Goal: Task Accomplishment & Management: Use online tool/utility

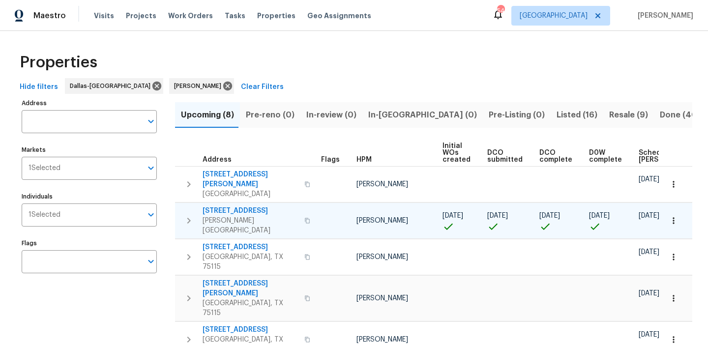
click at [672, 216] on icon "button" at bounding box center [674, 221] width 10 height 10
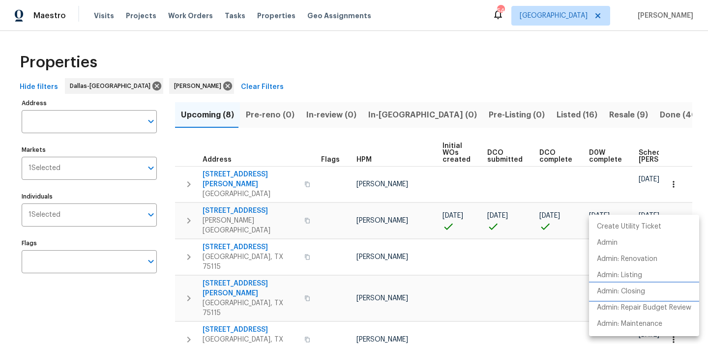
click at [648, 287] on li "Admin: Closing" at bounding box center [644, 292] width 110 height 16
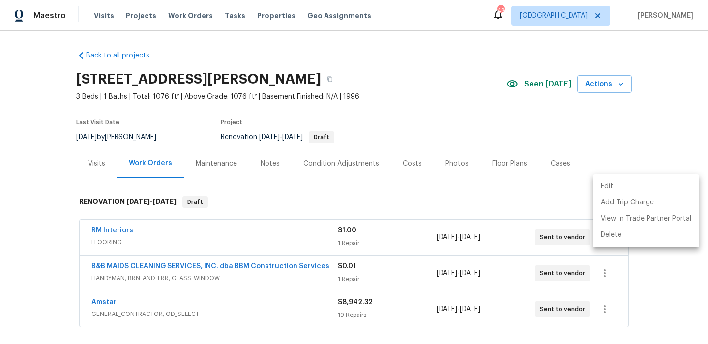
scroll to position [87, 0]
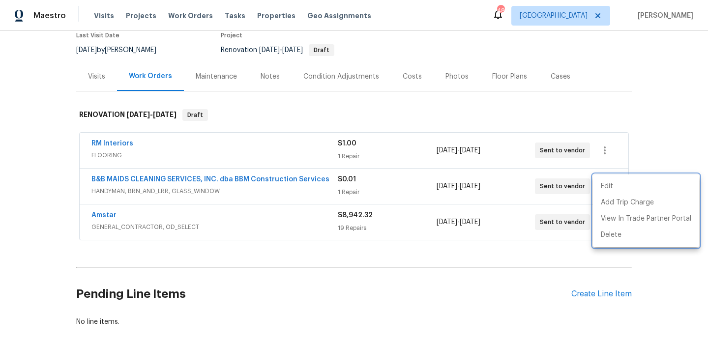
click at [20, 252] on div at bounding box center [354, 172] width 708 height 344
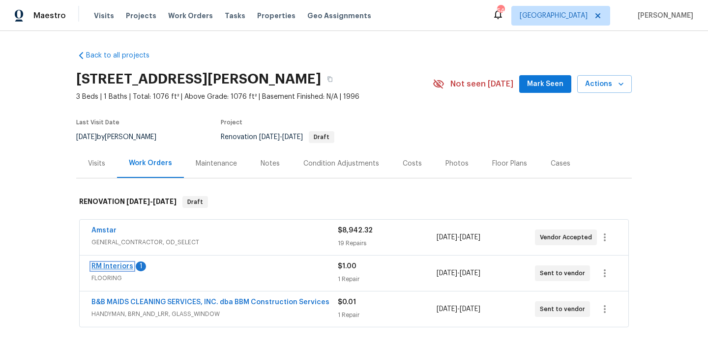
click at [112, 269] on link "RM Interiors" at bounding box center [113, 266] width 42 height 7
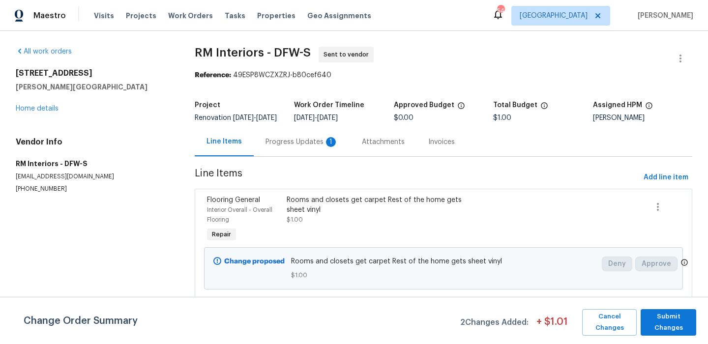
click at [287, 156] on div "Progress Updates 1" at bounding box center [302, 141] width 96 height 29
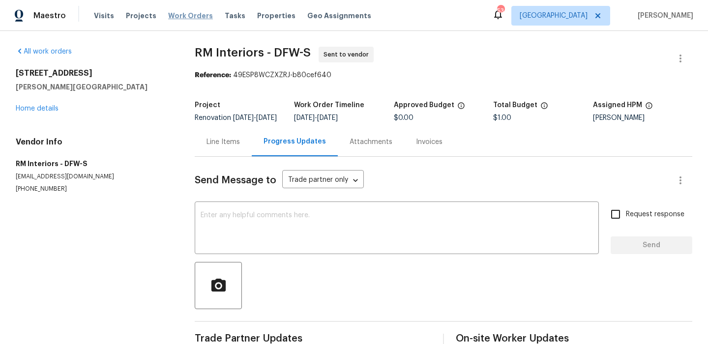
click at [170, 18] on span "Work Orders" at bounding box center [190, 16] width 45 height 10
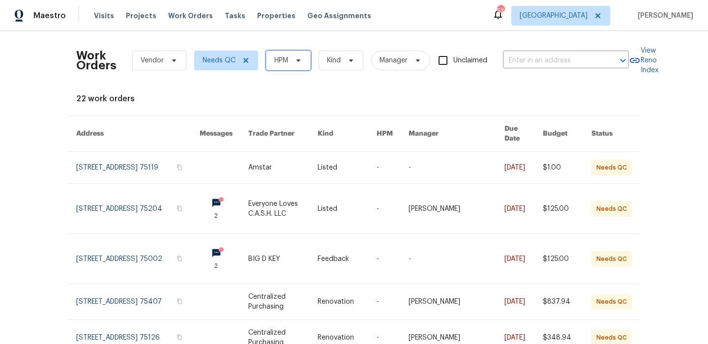
click at [292, 64] on span at bounding box center [297, 61] width 11 height 8
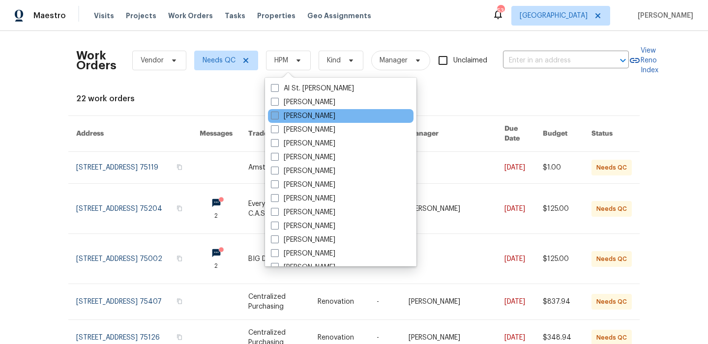
scroll to position [87, 0]
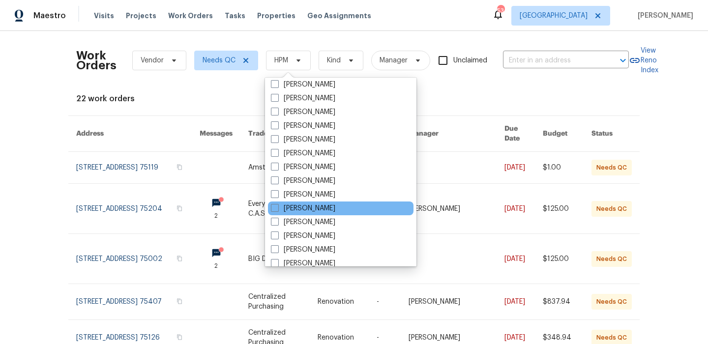
click at [340, 202] on div "[PERSON_NAME]" at bounding box center [341, 209] width 146 height 14
click at [336, 204] on label "[PERSON_NAME]" at bounding box center [303, 209] width 64 height 10
click at [277, 204] on input "[PERSON_NAME]" at bounding box center [274, 207] width 6 height 6
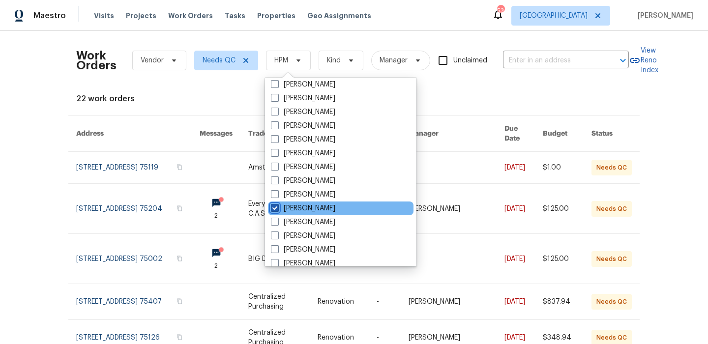
checkbox input "true"
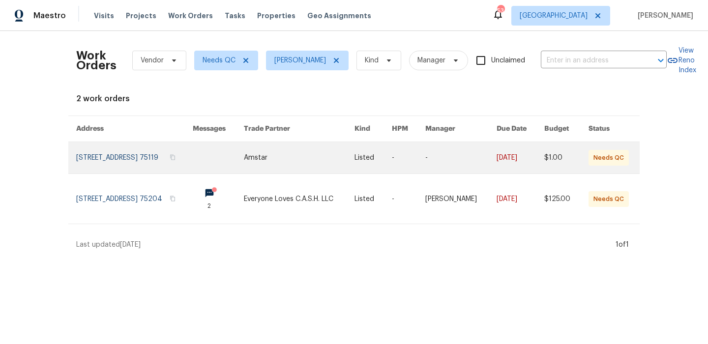
click at [136, 151] on link at bounding box center [134, 157] width 117 height 31
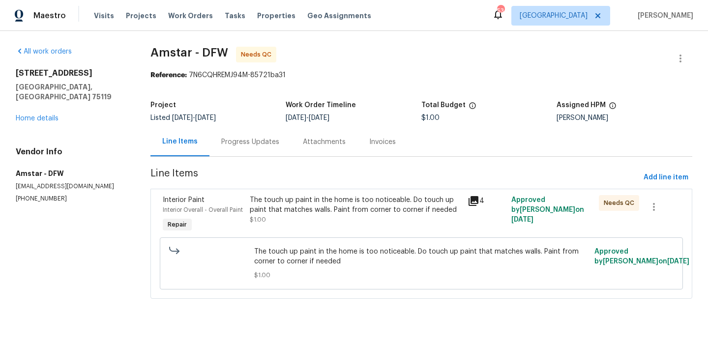
click at [282, 196] on div "The touch up paint in the home is too noticeable. Do touch up paint that matche…" at bounding box center [356, 205] width 213 height 20
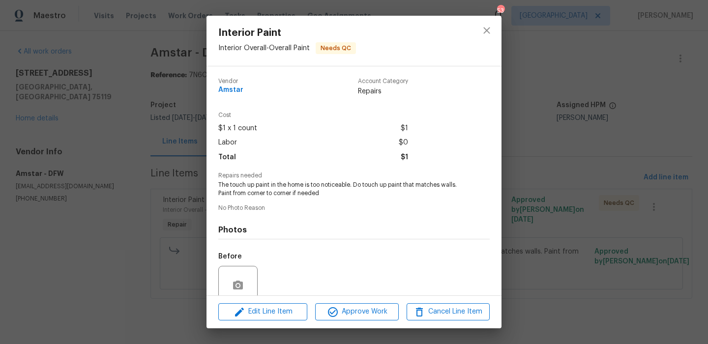
scroll to position [84, 0]
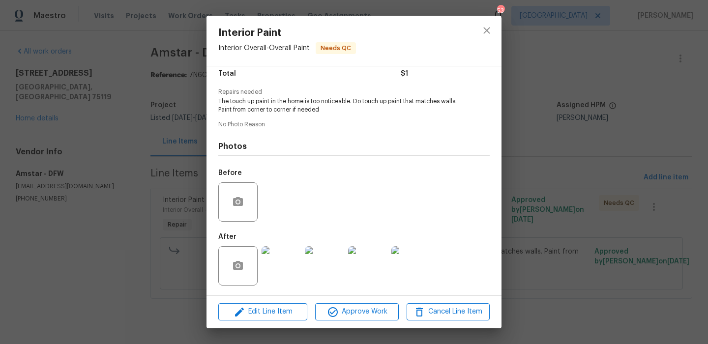
click at [281, 265] on img at bounding box center [281, 265] width 39 height 39
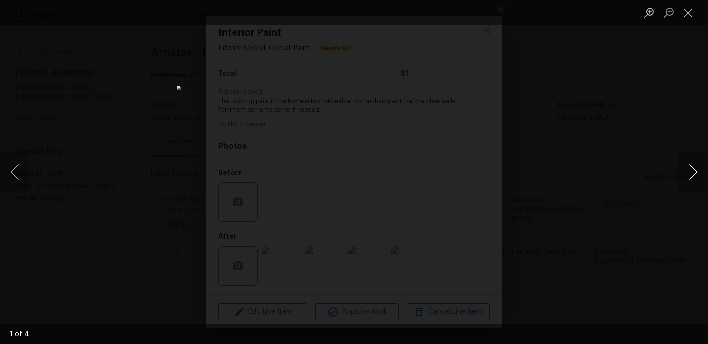
click at [693, 172] on button "Next image" at bounding box center [694, 172] width 30 height 39
click at [693, 11] on button "Close lightbox" at bounding box center [689, 12] width 20 height 17
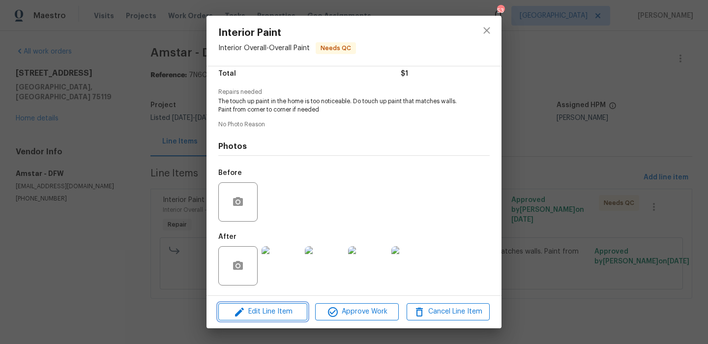
click at [285, 313] on span "Edit Line Item" at bounding box center [262, 312] width 83 height 12
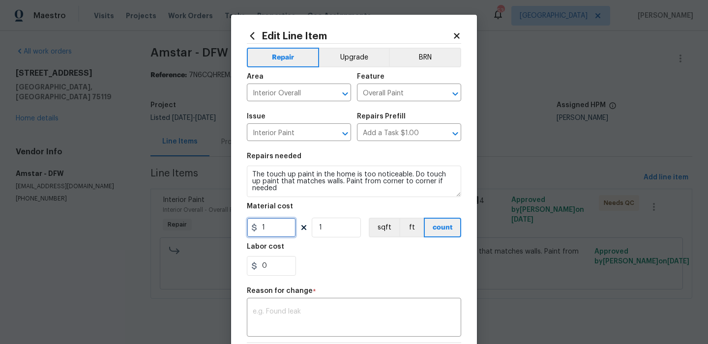
click at [274, 232] on input "1" at bounding box center [271, 228] width 49 height 20
type input "150"
click at [302, 298] on div "Reason for change *" at bounding box center [354, 294] width 214 height 13
click at [341, 316] on textarea at bounding box center [354, 318] width 203 height 21
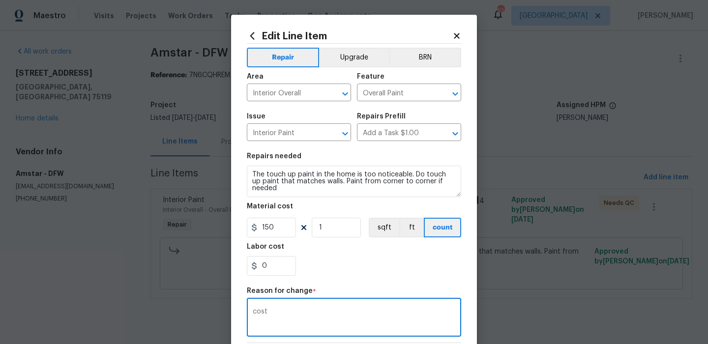
scroll to position [141, 0]
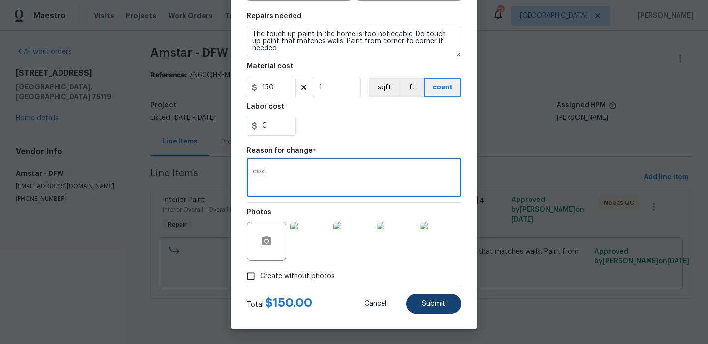
type textarea "cost"
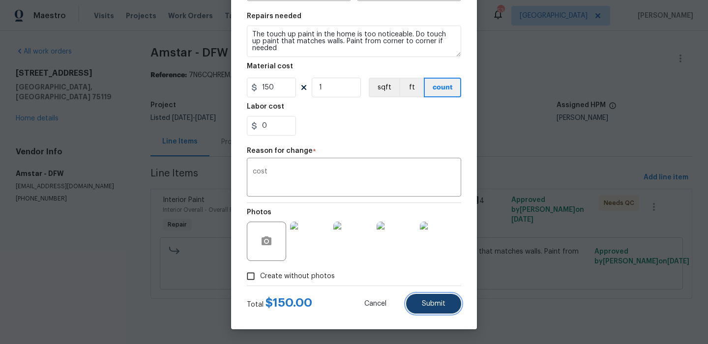
click at [432, 298] on button "Submit" at bounding box center [433, 304] width 55 height 20
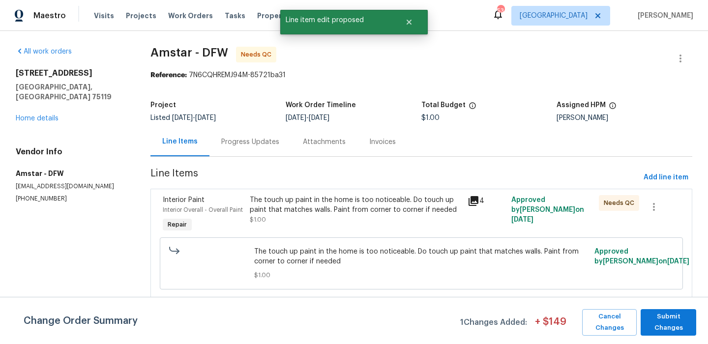
scroll to position [0, 0]
click at [654, 329] on span "Submit Changes" at bounding box center [669, 322] width 46 height 23
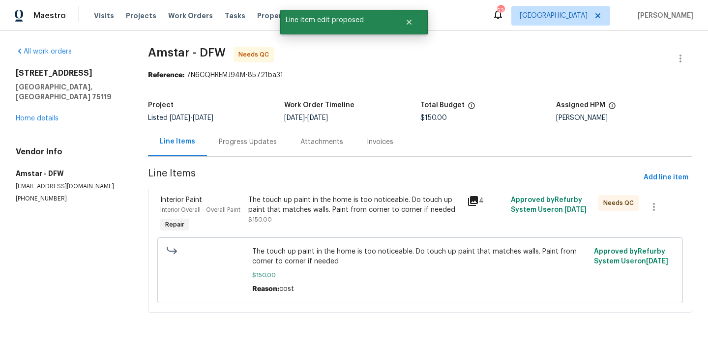
click at [350, 200] on div "The touch up paint in the home is too noticeable. Do touch up paint that matche…" at bounding box center [354, 205] width 213 height 20
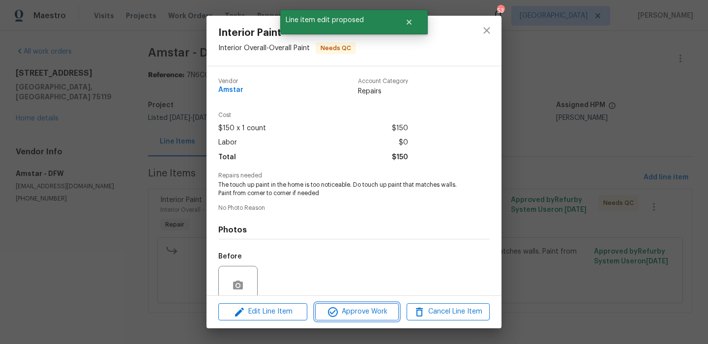
click at [374, 307] on span "Approve Work" at bounding box center [356, 312] width 77 height 12
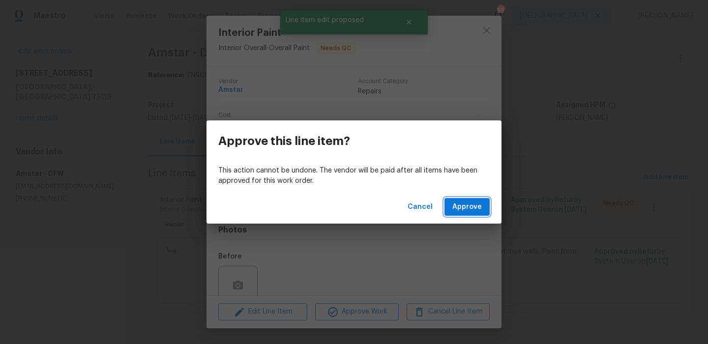
click at [484, 203] on button "Approve" at bounding box center [467, 207] width 45 height 18
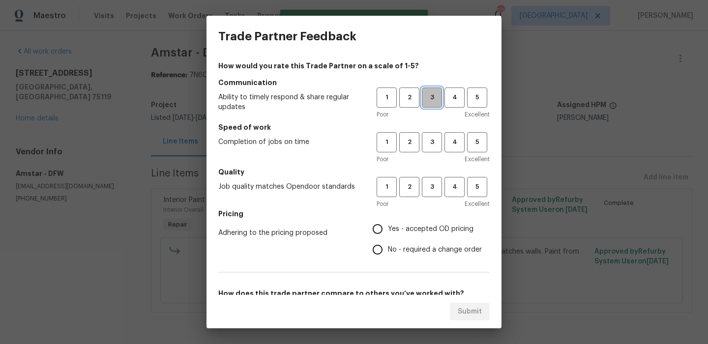
click at [435, 91] on button "3" at bounding box center [432, 98] width 20 height 20
click at [435, 160] on div "Poor Excellent" at bounding box center [433, 159] width 113 height 10
click at [435, 147] on span "3" at bounding box center [432, 142] width 18 height 11
click at [435, 180] on button "3" at bounding box center [432, 187] width 20 height 20
click at [426, 225] on span "Yes - accepted OD pricing" at bounding box center [431, 229] width 86 height 10
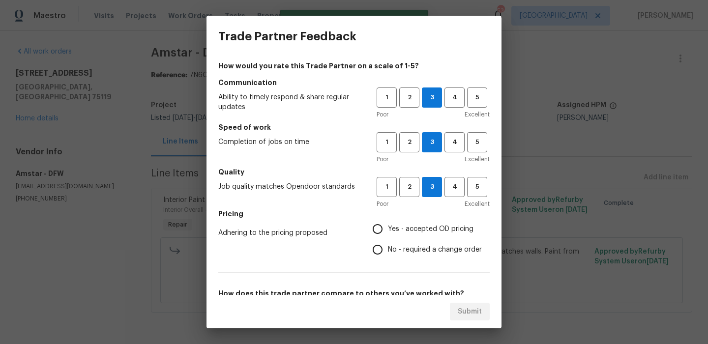
click at [388, 225] on input "Yes - accepted OD pricing" at bounding box center [377, 229] width 21 height 21
radio input "true"
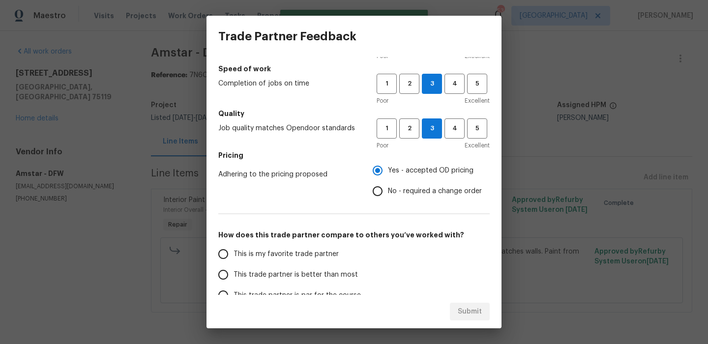
click at [331, 244] on label "This is my favorite trade partner" at bounding box center [290, 254] width 155 height 21
click at [234, 244] on input "This is my favorite trade partner" at bounding box center [223, 254] width 21 height 21
click at [472, 309] on span "Submit" at bounding box center [470, 312] width 24 height 12
radio input "true"
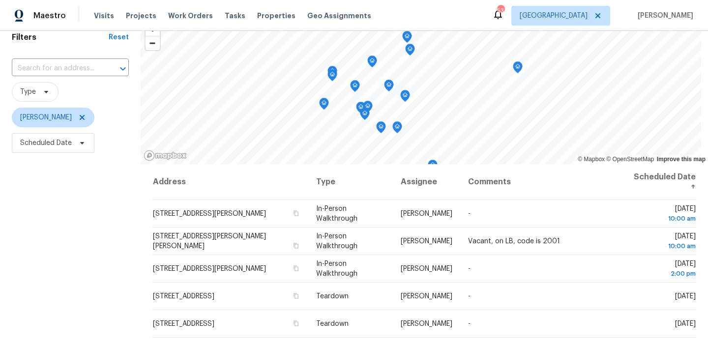
scroll to position [63, 0]
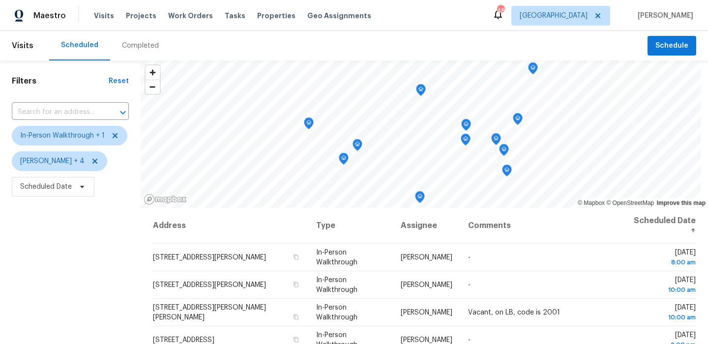
scroll to position [138, 0]
